Goal: Find specific page/section: Find specific page/section

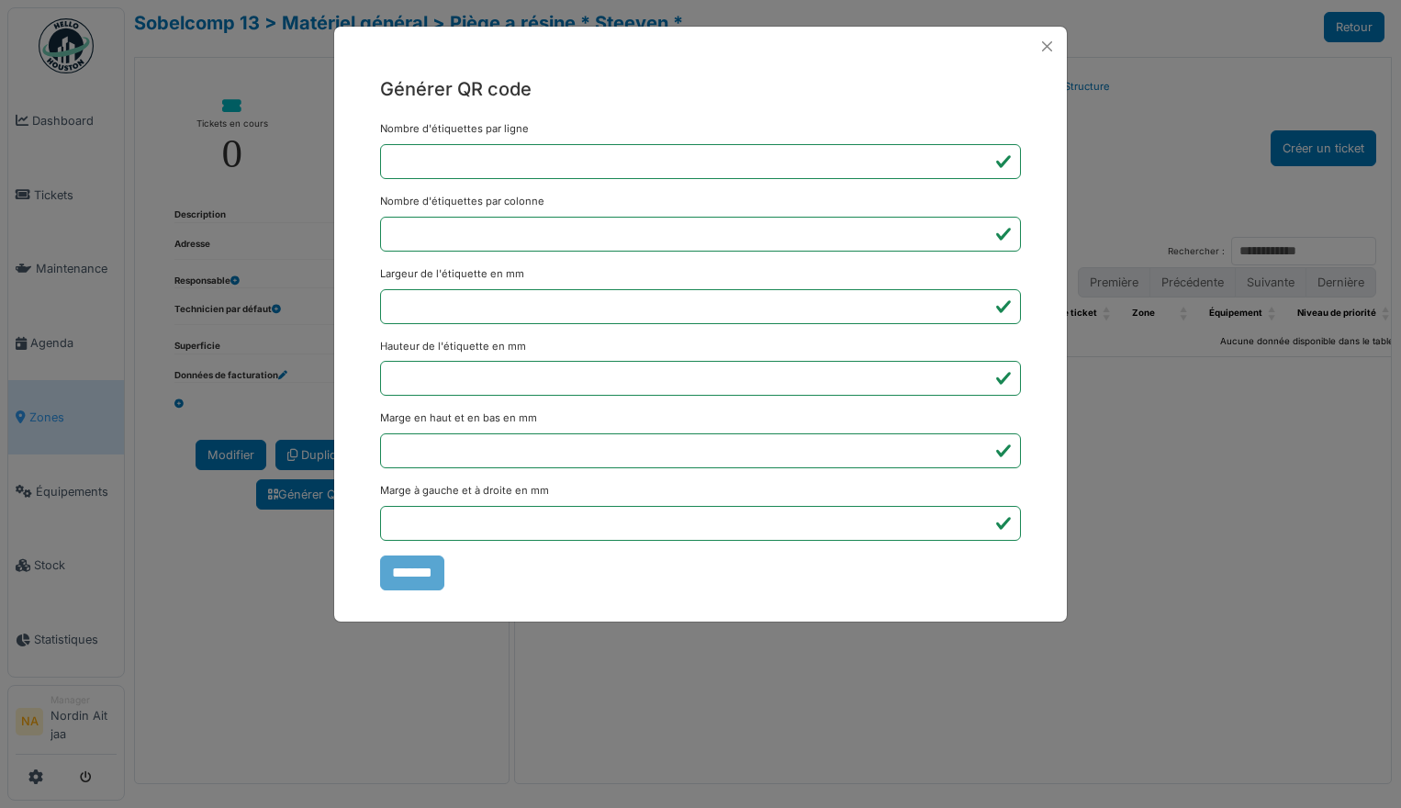
select select "***"
click at [1040, 41] on button "Close" at bounding box center [1047, 46] width 25 height 25
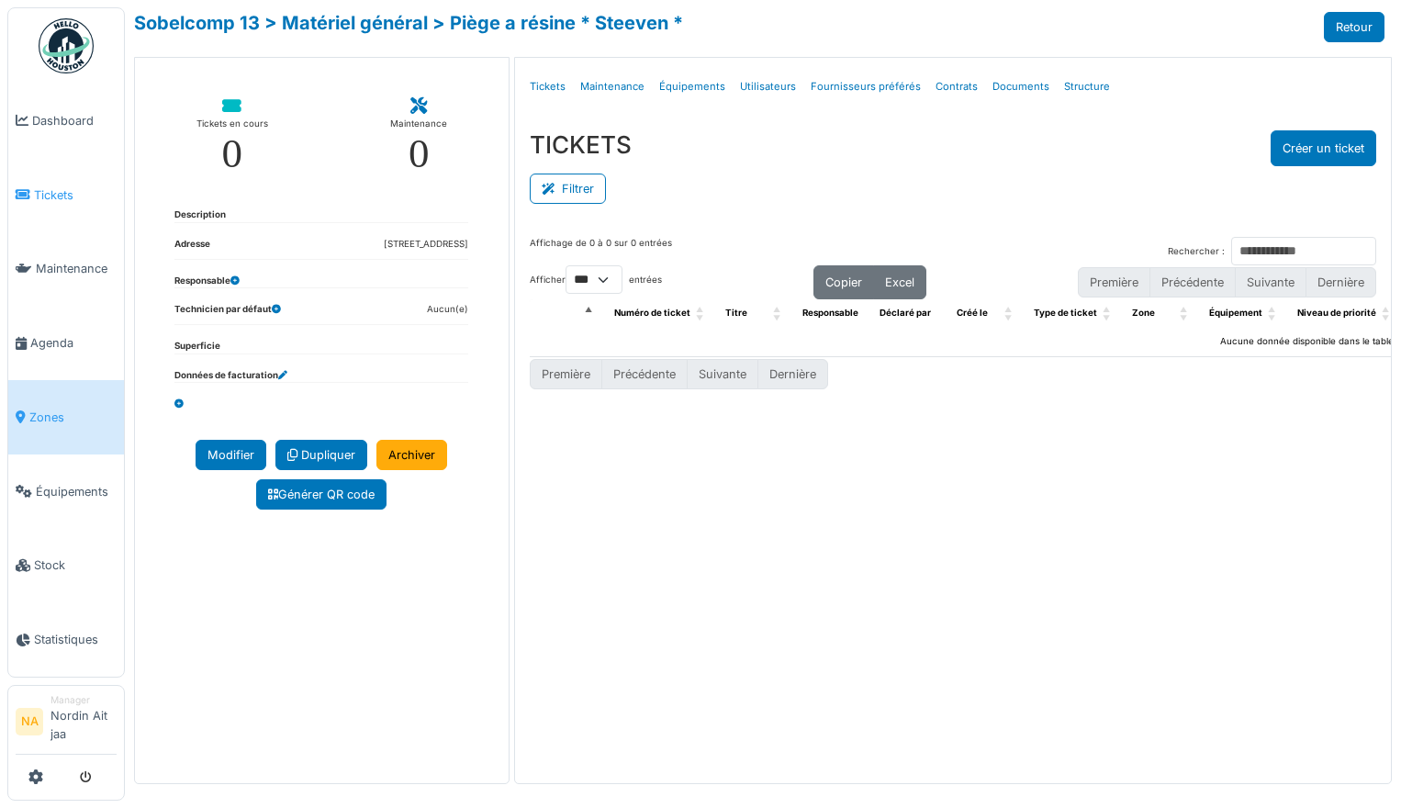
click at [43, 193] on span "Tickets" at bounding box center [75, 194] width 83 height 17
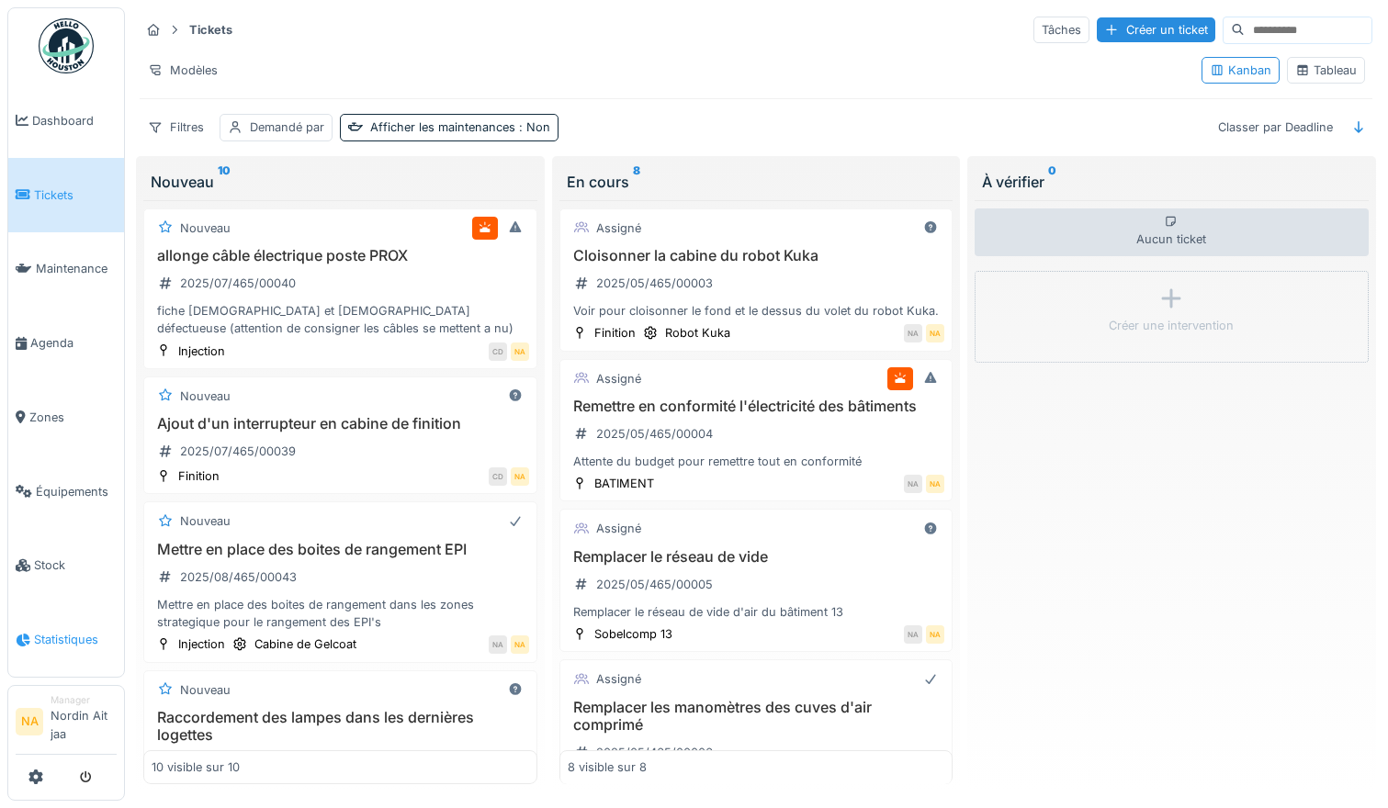
click at [63, 637] on span "Statistiques" at bounding box center [75, 639] width 83 height 17
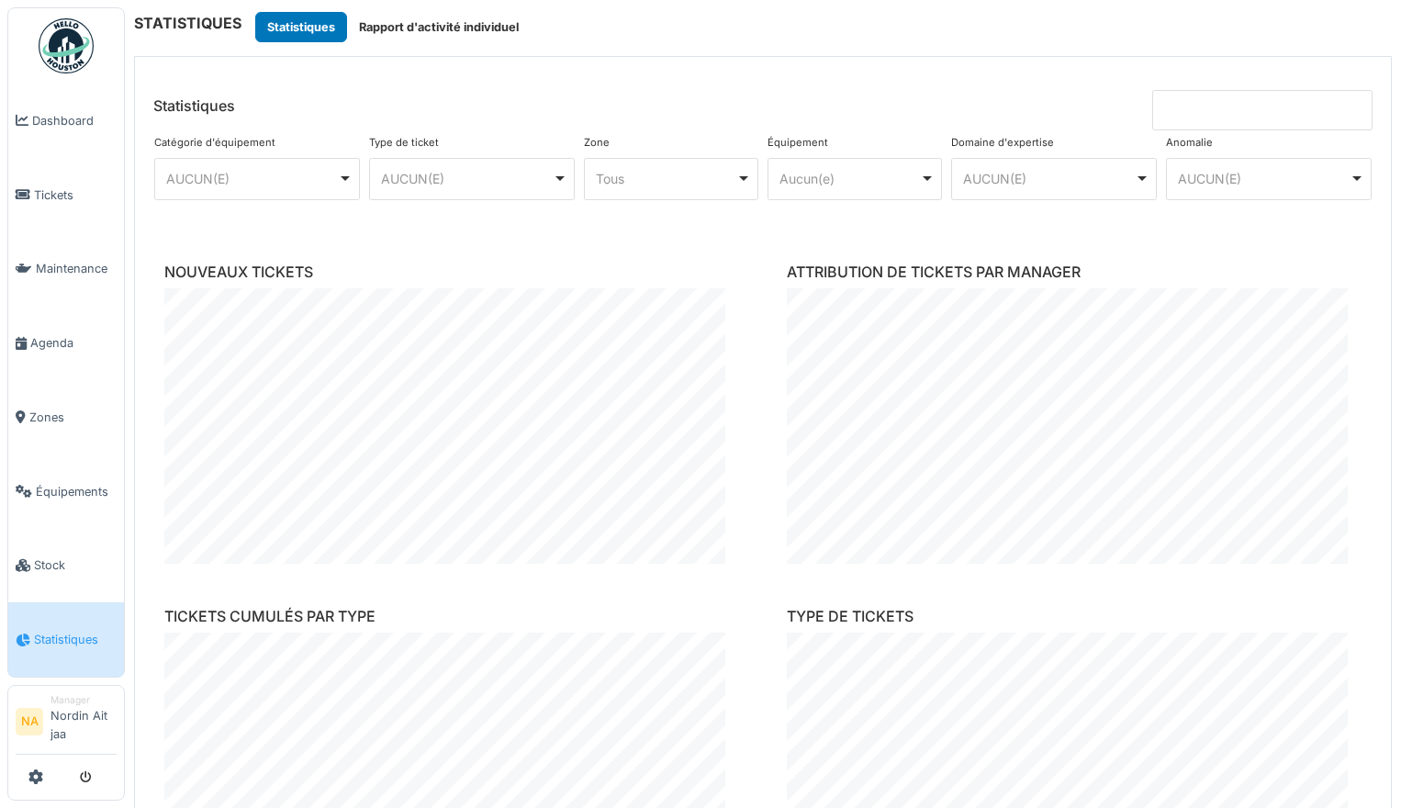
click at [553, 174] on div "AUCUN(E) Remove item" at bounding box center [472, 178] width 190 height 27
click at [552, 176] on div "AUCUN(E) Remove item" at bounding box center [472, 178] width 190 height 27
click at [35, 208] on link "Tickets" at bounding box center [66, 195] width 116 height 74
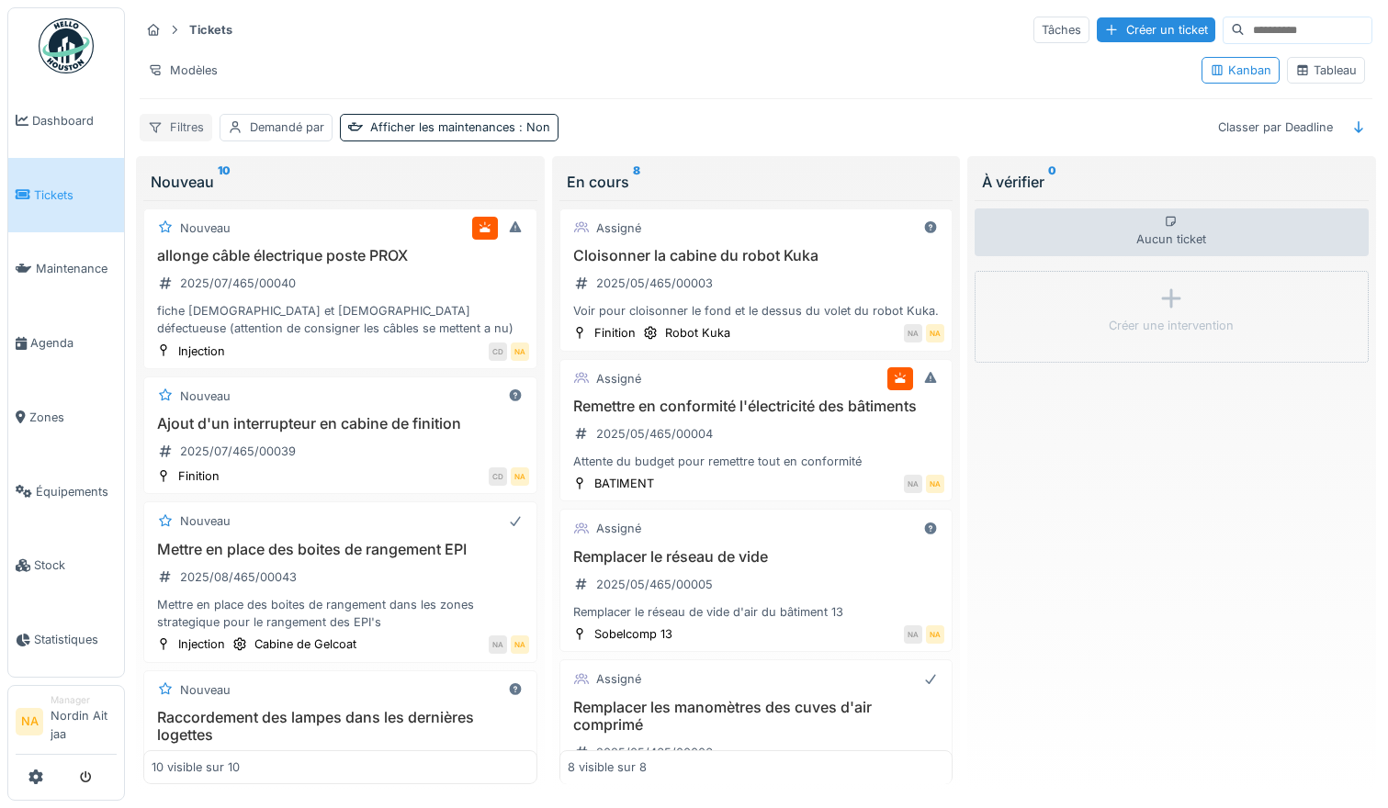
click at [175, 124] on div "Filtres" at bounding box center [176, 127] width 73 height 27
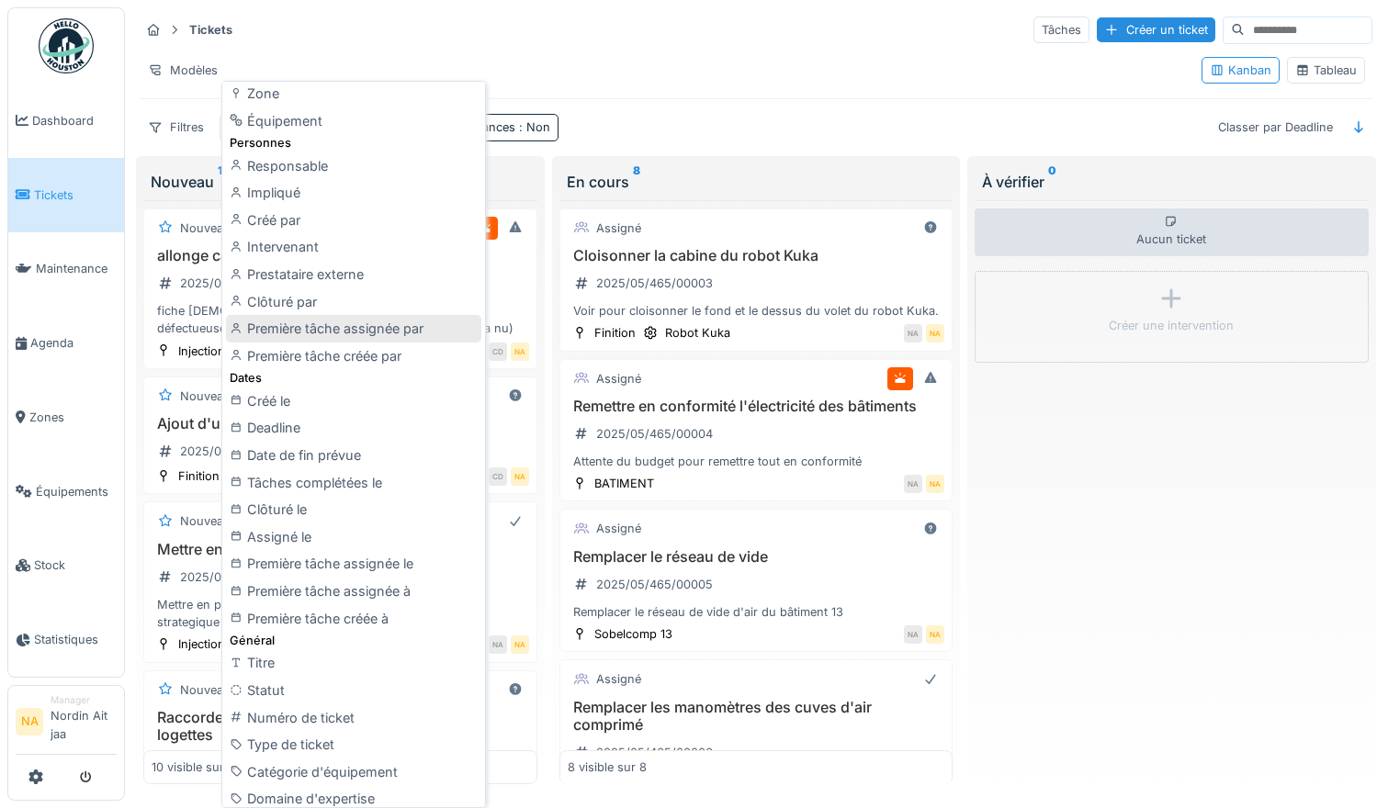
scroll to position [184, 0]
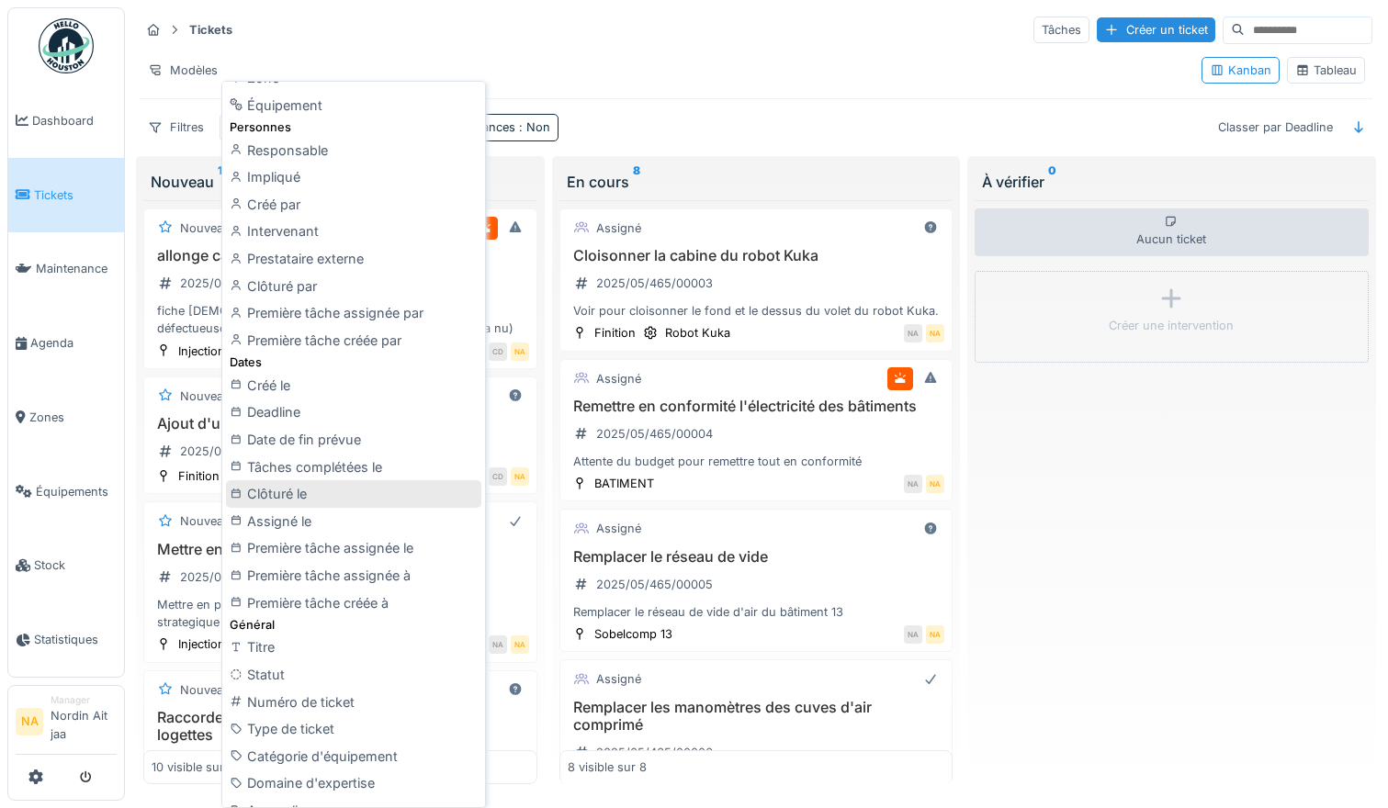
click at [349, 483] on div "Clôturé le" at bounding box center [353, 494] width 255 height 28
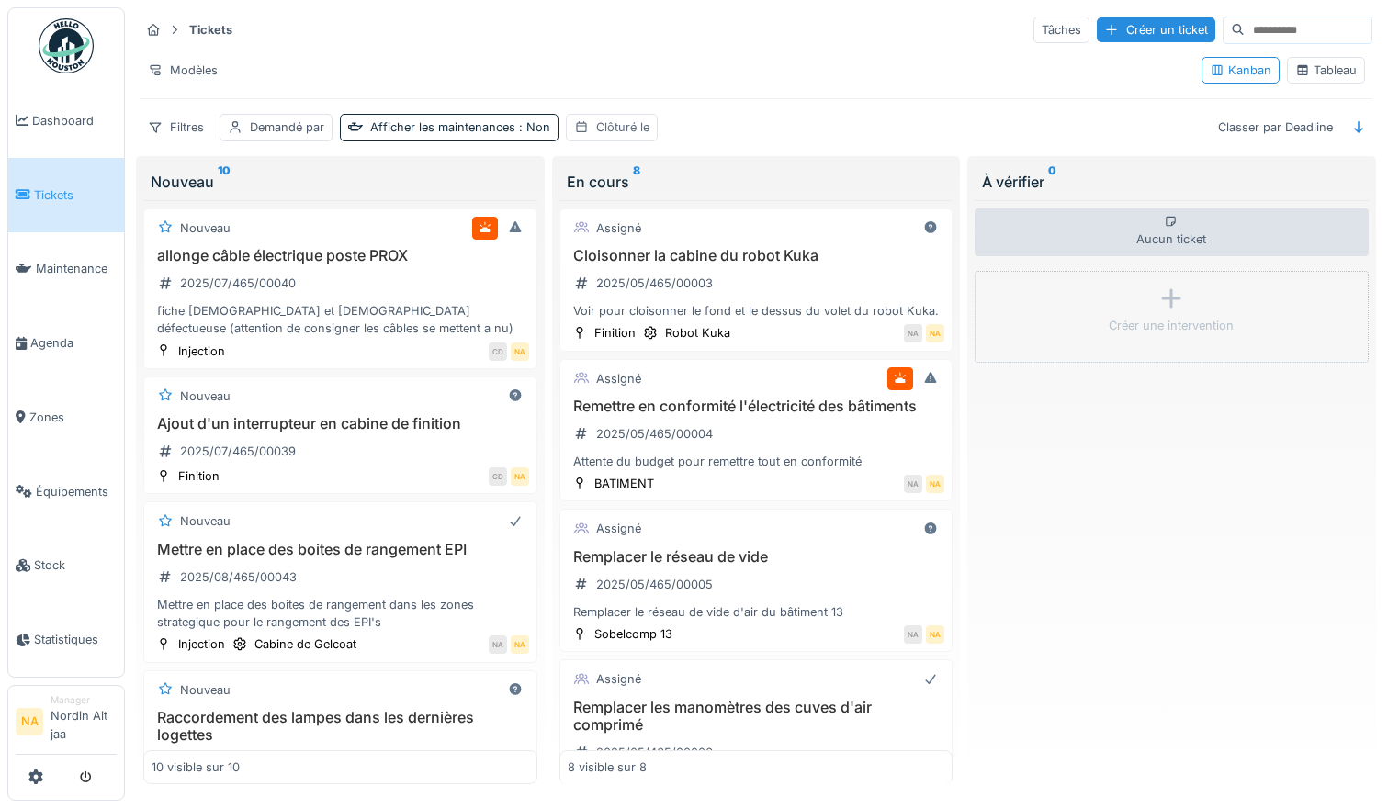
click at [621, 127] on div "Clôturé le" at bounding box center [622, 126] width 53 height 17
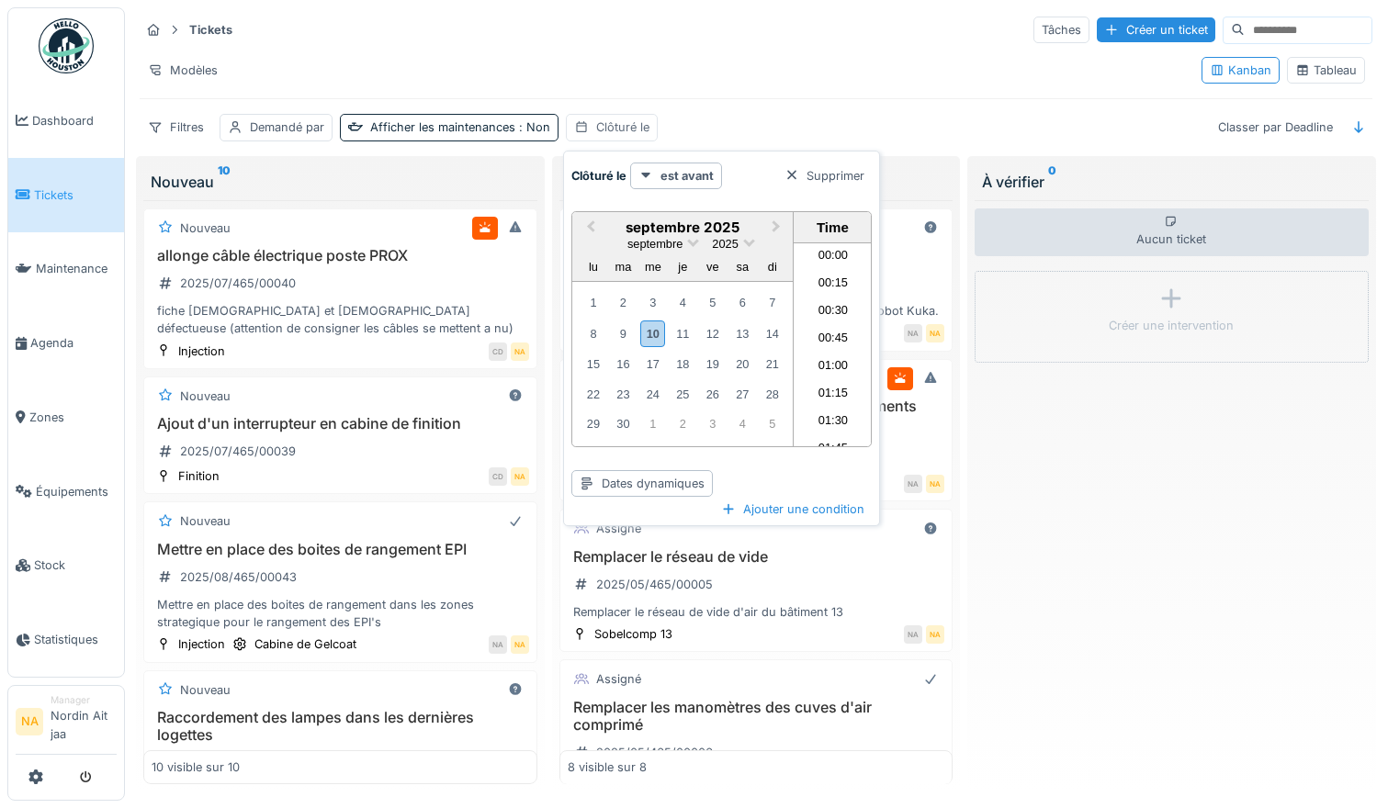
scroll to position [1042, 0]
click at [621, 127] on div "Clôturé le" at bounding box center [622, 126] width 53 height 17
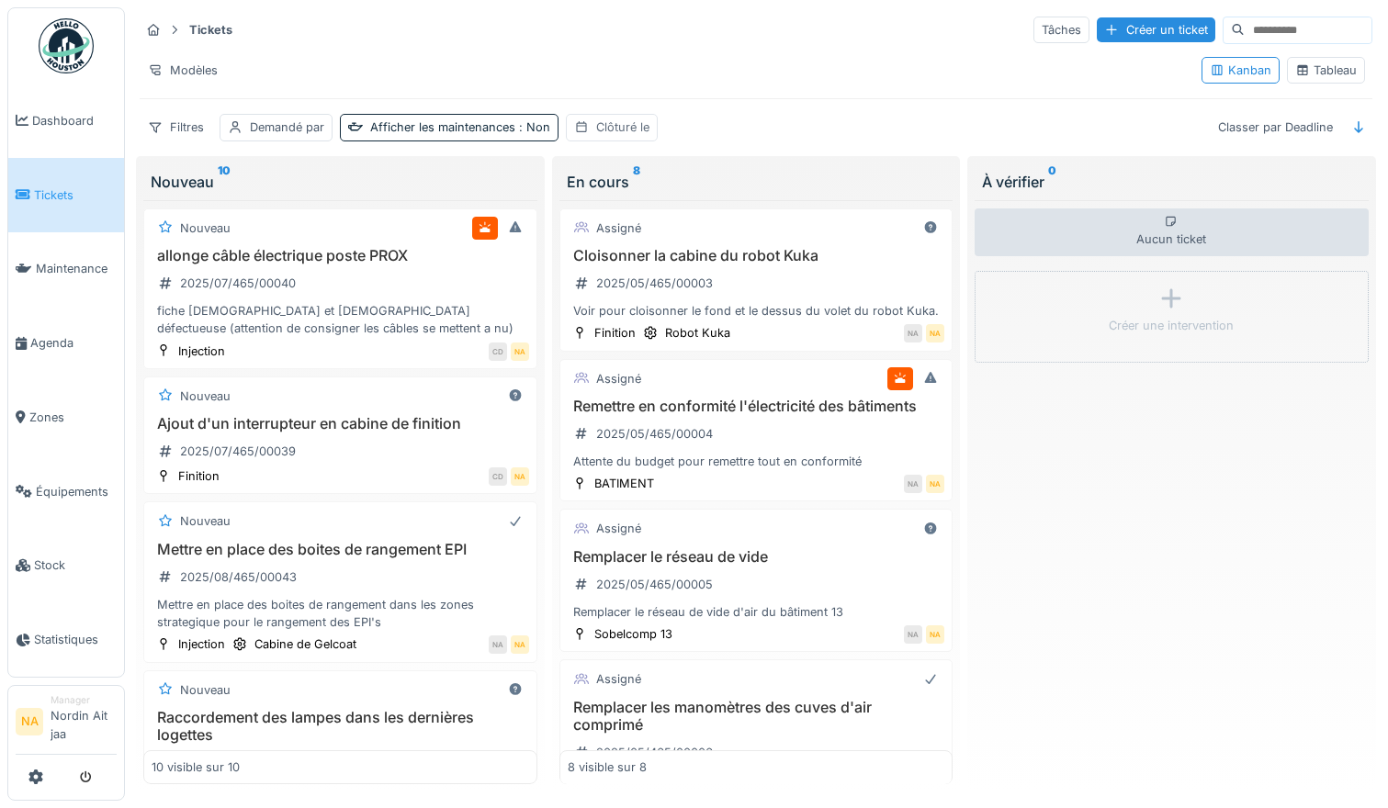
click at [641, 124] on div "Clôturé le" at bounding box center [622, 126] width 53 height 17
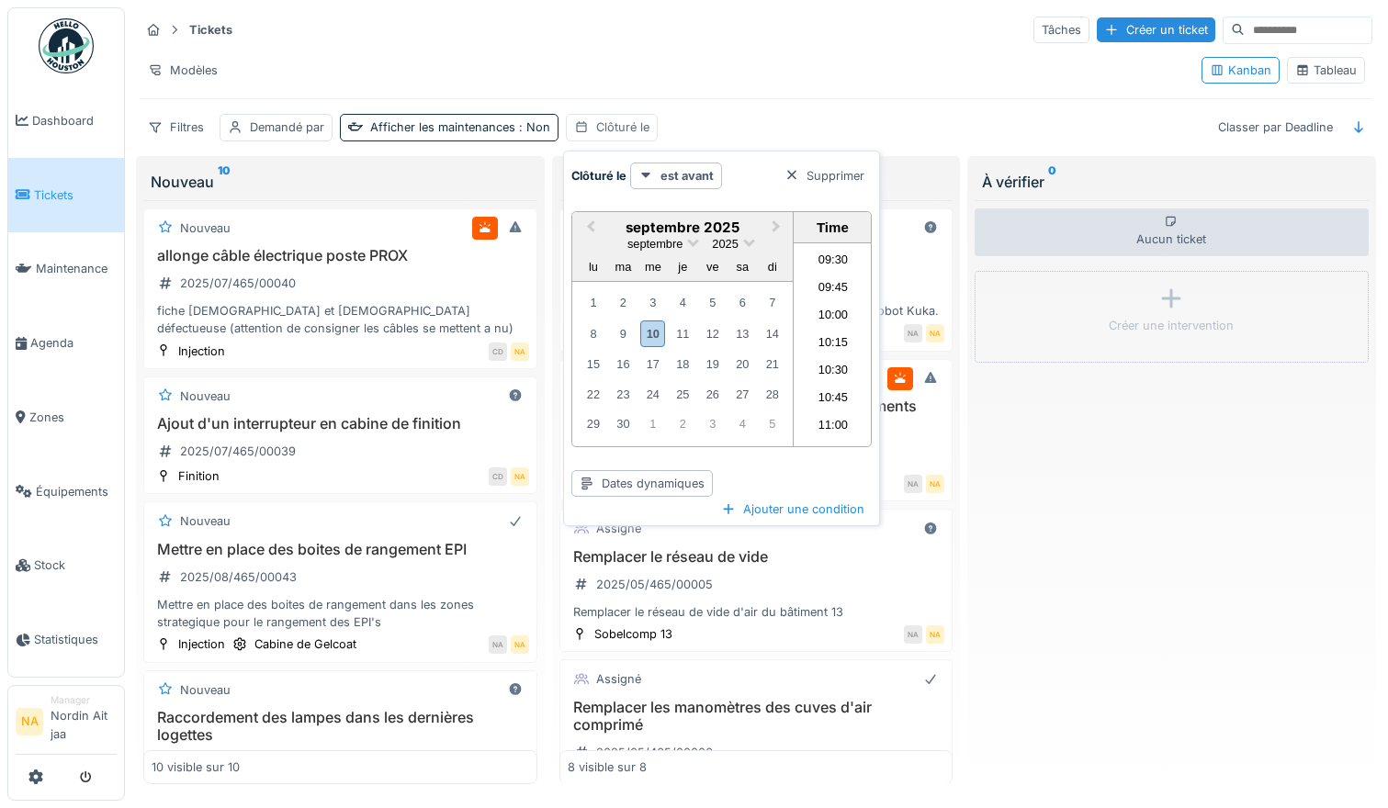
click at [630, 124] on div "Clôturé le" at bounding box center [622, 126] width 53 height 17
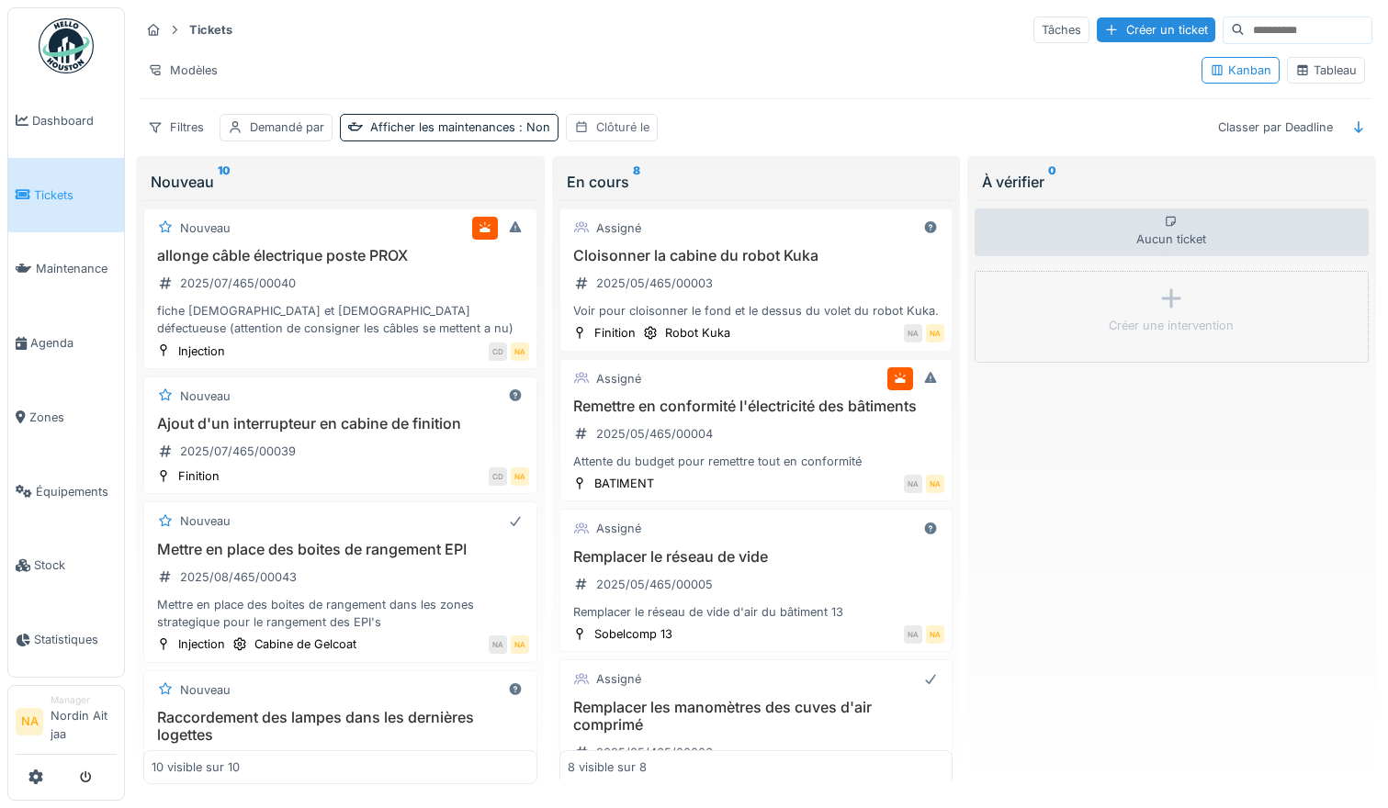
click at [630, 124] on div "Clôturé le" at bounding box center [622, 126] width 53 height 17
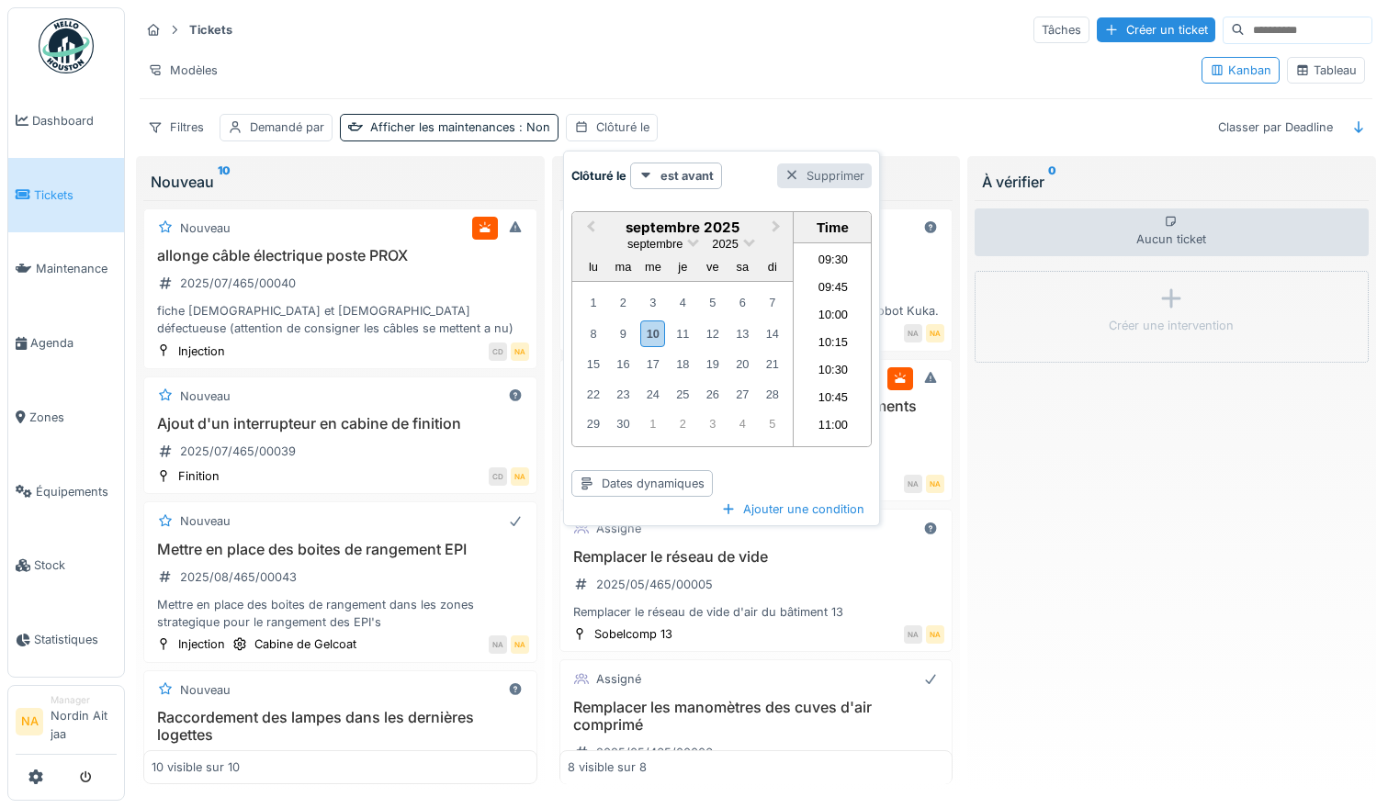
click at [790, 163] on div "Supprimer" at bounding box center [824, 175] width 95 height 25
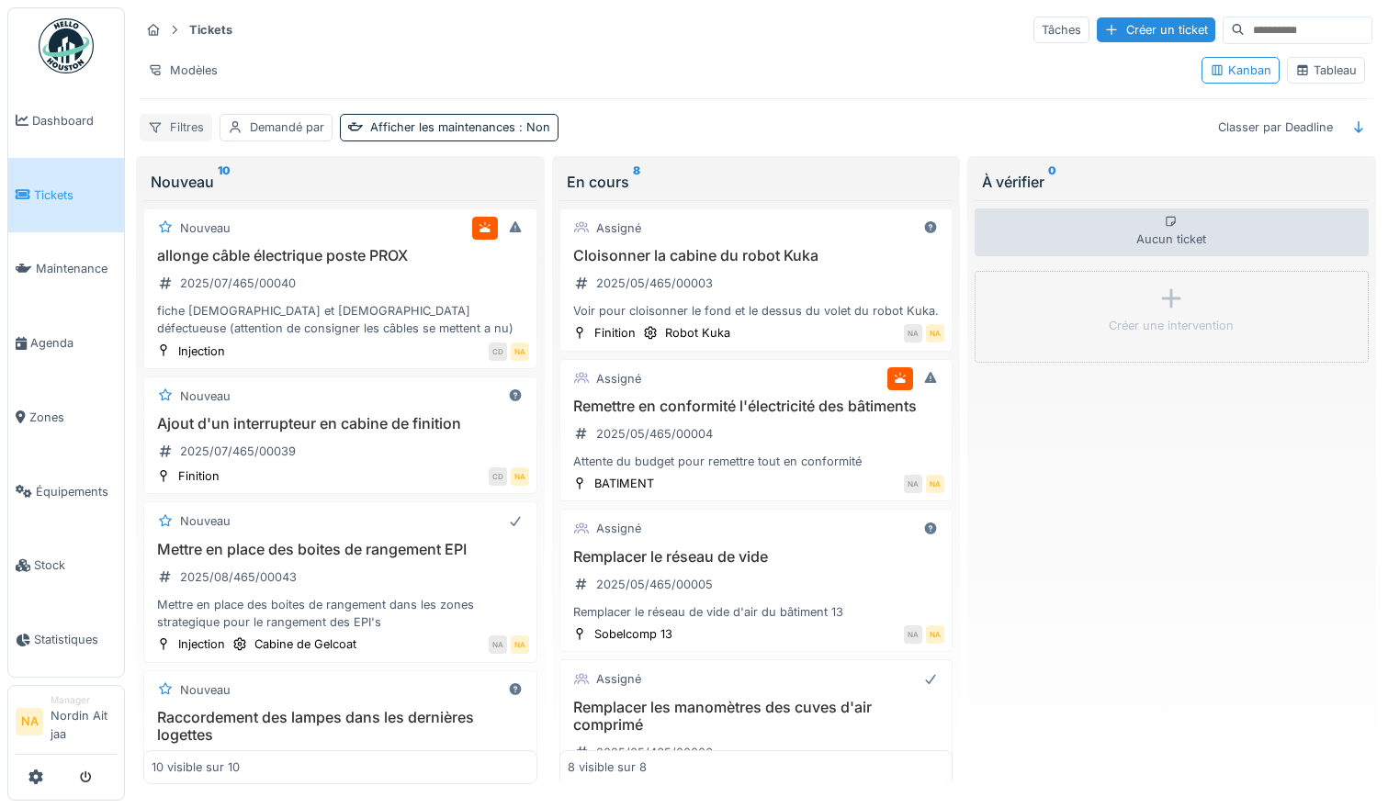
click at [186, 122] on div "Filtres" at bounding box center [176, 127] width 73 height 27
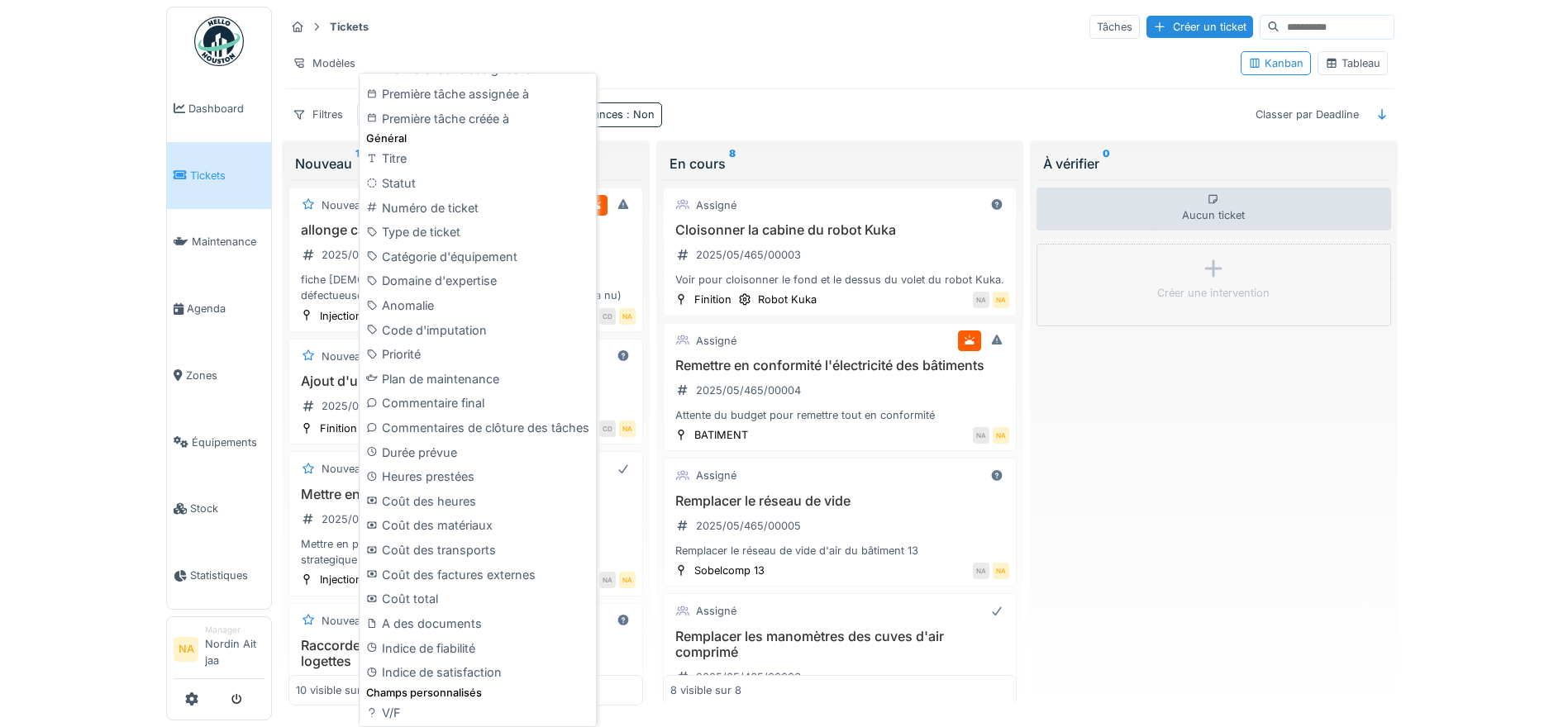
scroll to position [592, 0]
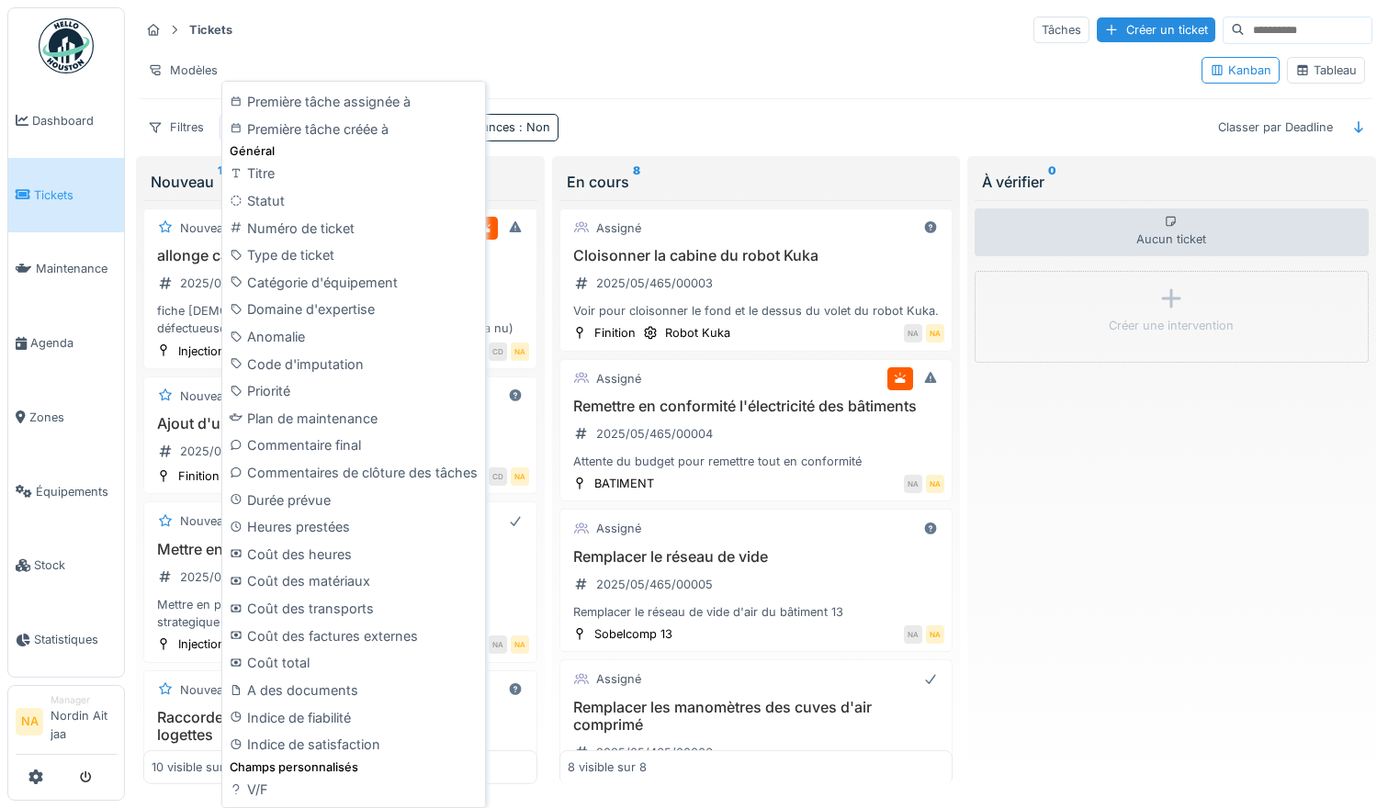
click at [636, 44] on div "Tickets Tâches Créer un ticket" at bounding box center [756, 30] width 1232 height 30
